Goal: Navigation & Orientation: Find specific page/section

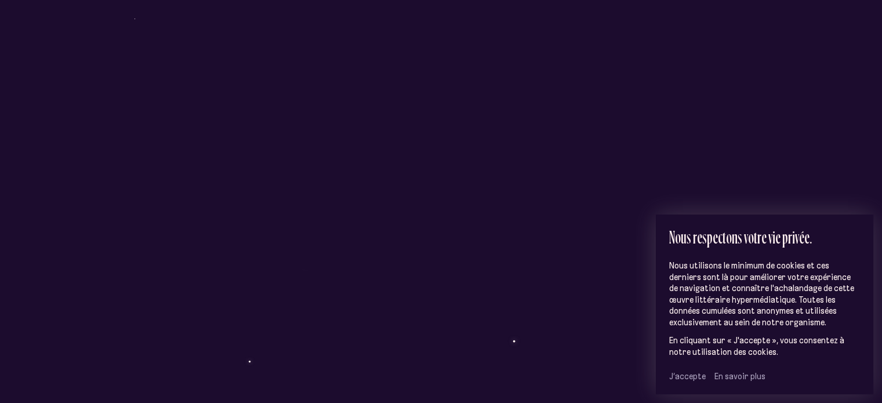
click at [695, 378] on span "J’accepte" at bounding box center [687, 376] width 37 height 10
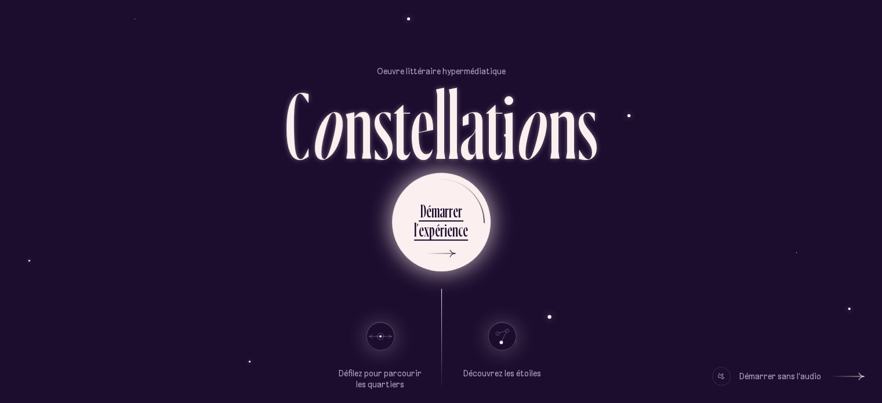
click at [440, 219] on div "r" at bounding box center [442, 230] width 4 height 23
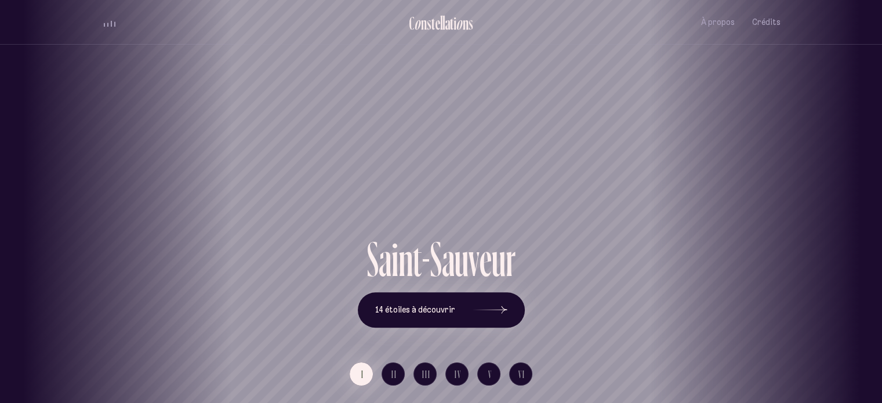
drag, startPoint x: 310, startPoint y: 220, endPoint x: 428, endPoint y: 220, distance: 118.3
click at [428, 220] on div "Saint-Sauveur" at bounding box center [527, 193] width 864 height 84
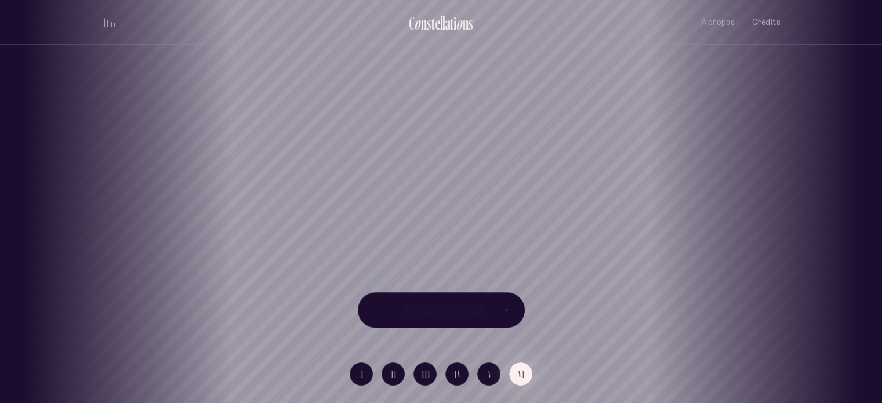
drag, startPoint x: 596, startPoint y: 200, endPoint x: 623, endPoint y: 289, distance: 92.6
click at [623, 289] on div "[GEOGRAPHIC_DATA] [GEOGRAPHIC_DATA] [GEOGRAPHIC_DATA][PERSON_NAME][GEOGRAPHIC_D…" at bounding box center [441, 201] width 882 height 403
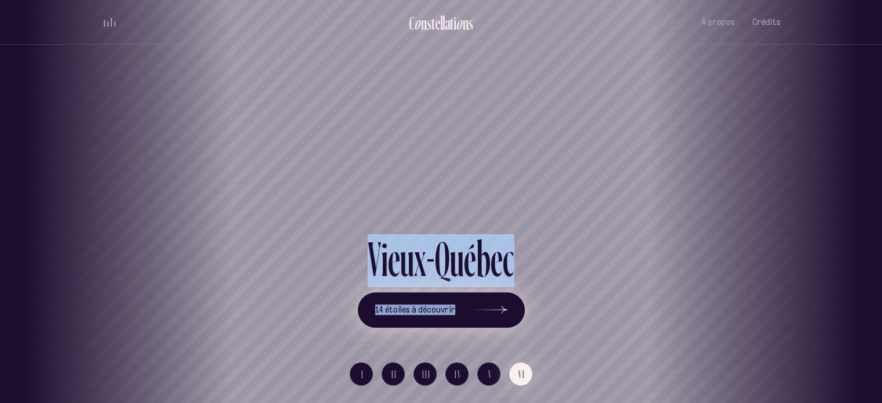
click at [417, 308] on span "14 étoiles à découvrir" at bounding box center [415, 310] width 80 height 10
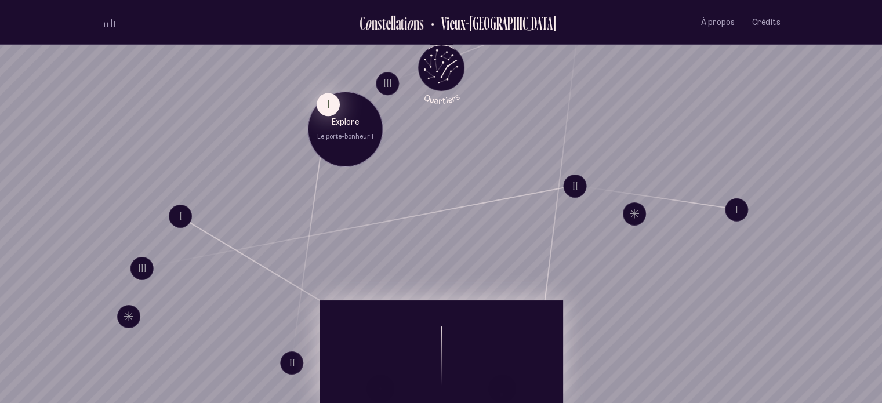
click at [331, 107] on button "I" at bounding box center [327, 104] width 23 height 23
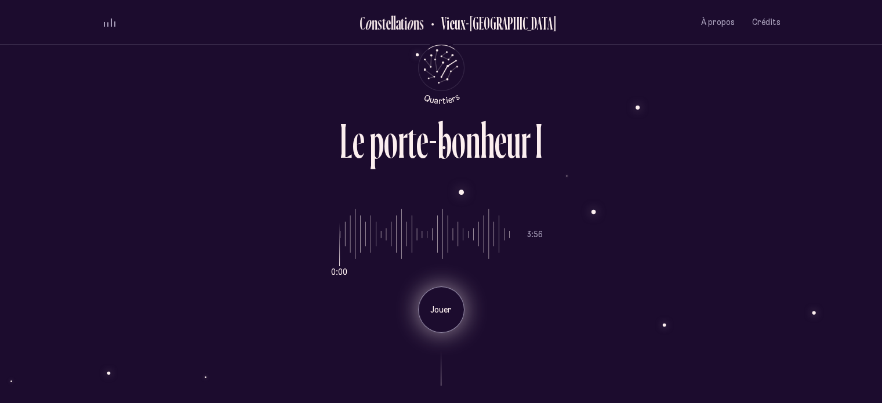
click at [442, 306] on p "Jouer" at bounding box center [441, 310] width 29 height 12
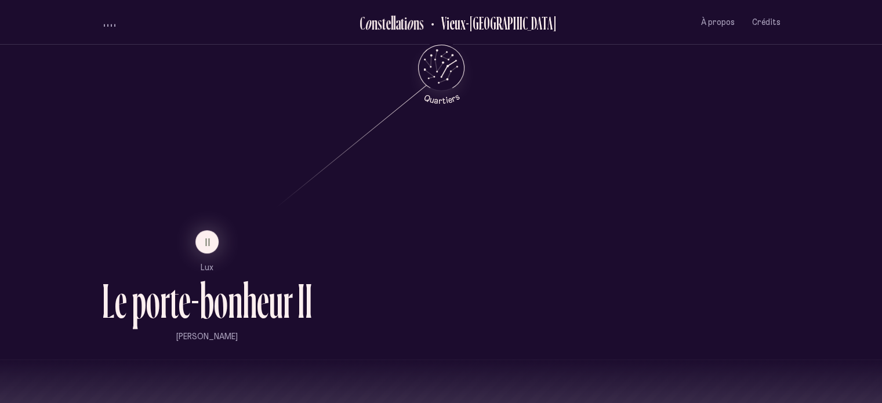
scroll to position [742, 0]
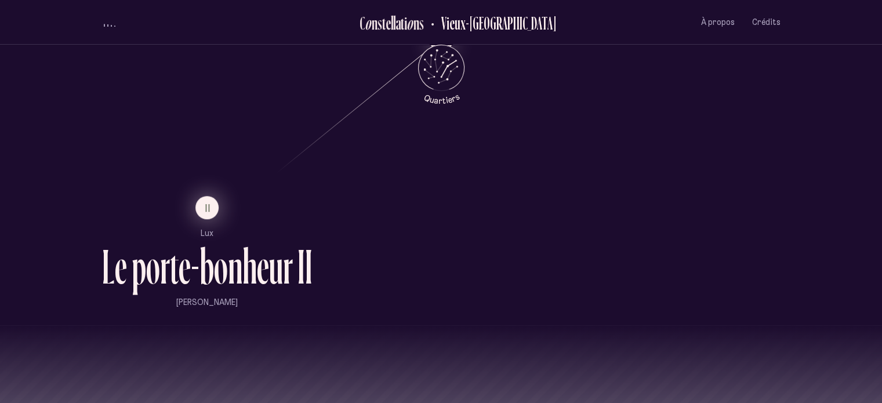
click at [208, 205] on span "II" at bounding box center [208, 208] width 6 height 10
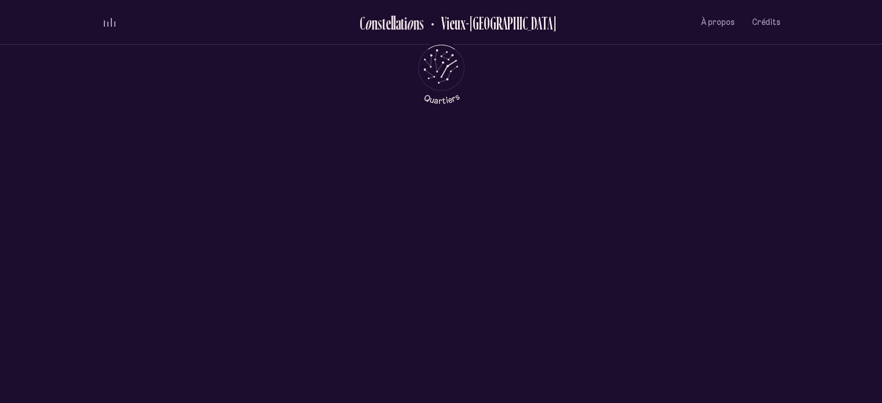
scroll to position [0, 0]
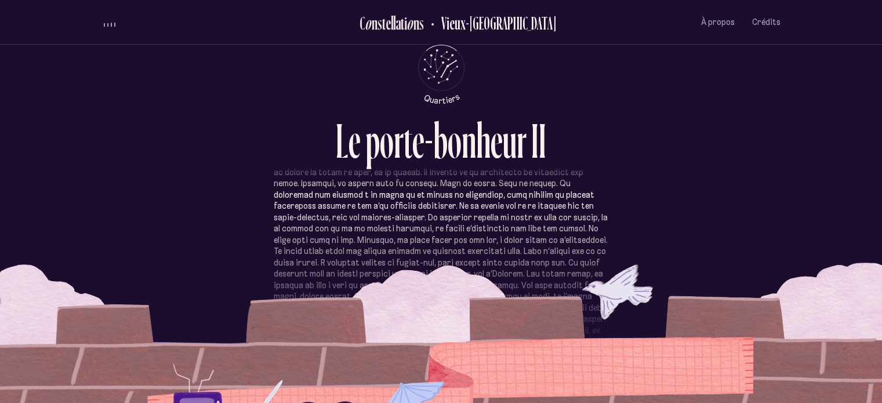
scroll to position [116, 0]
